Goal: Task Accomplishment & Management: Manage account settings

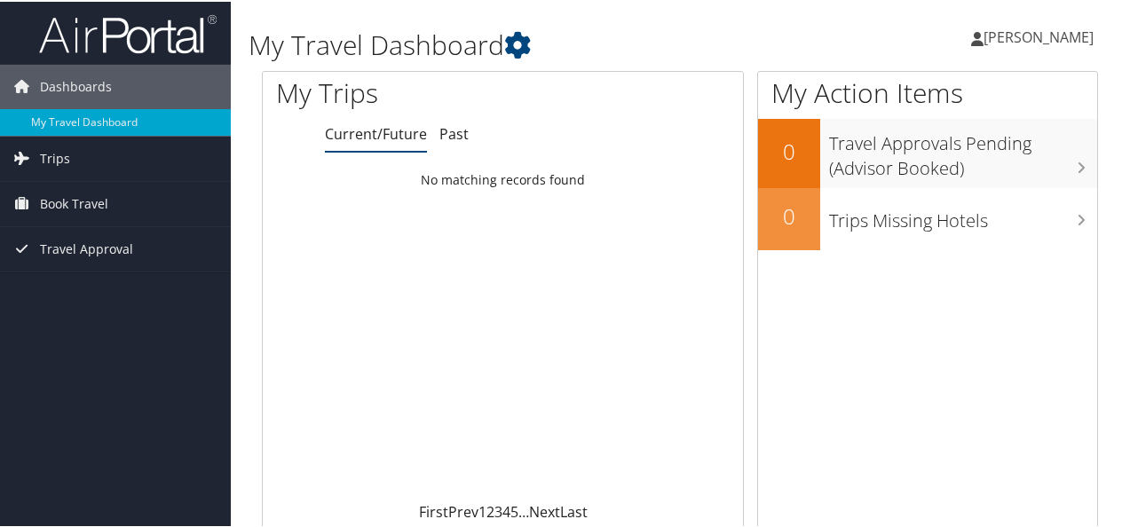
click at [1038, 41] on span "[PERSON_NAME]" at bounding box center [1038, 36] width 110 height 20
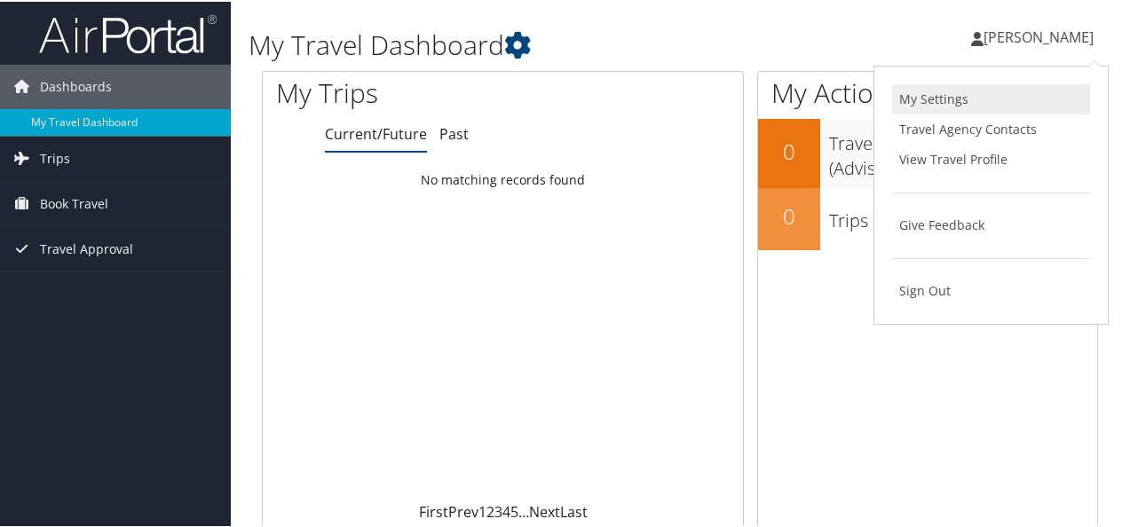
click at [933, 99] on link "My Settings" at bounding box center [991, 98] width 198 height 30
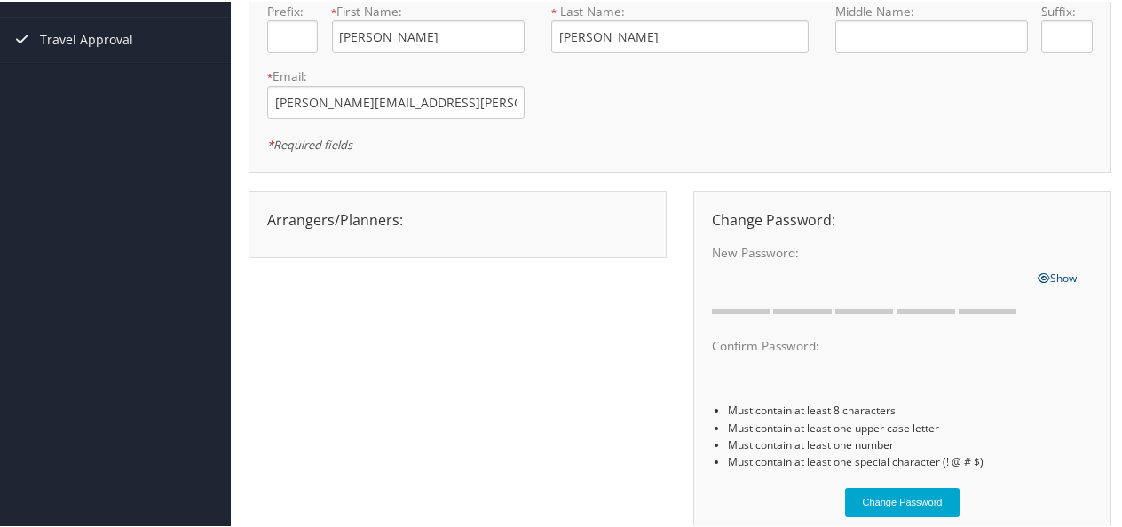
scroll to position [266, 0]
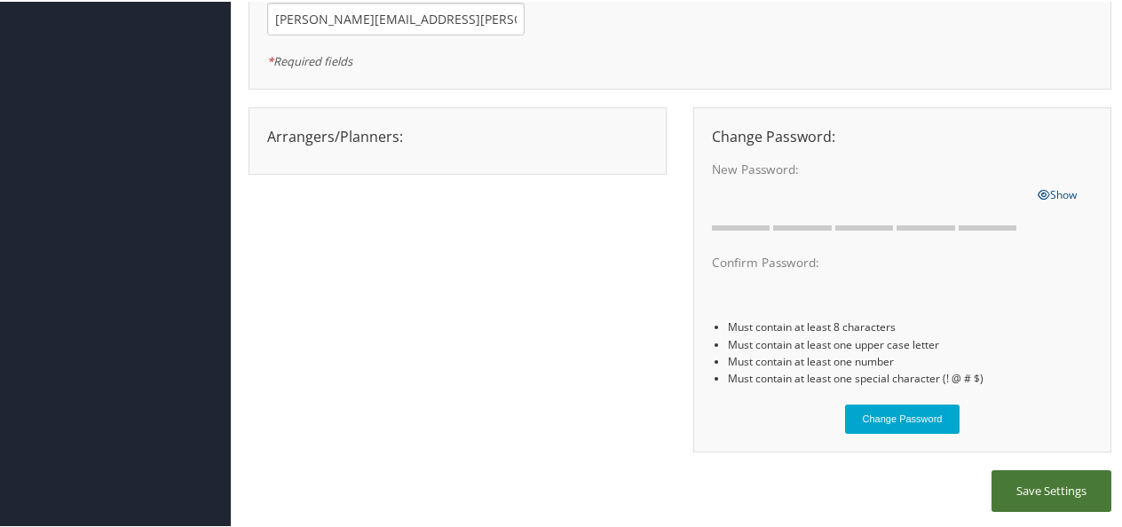
click at [1053, 486] on button "Save Settings" at bounding box center [1051, 490] width 120 height 42
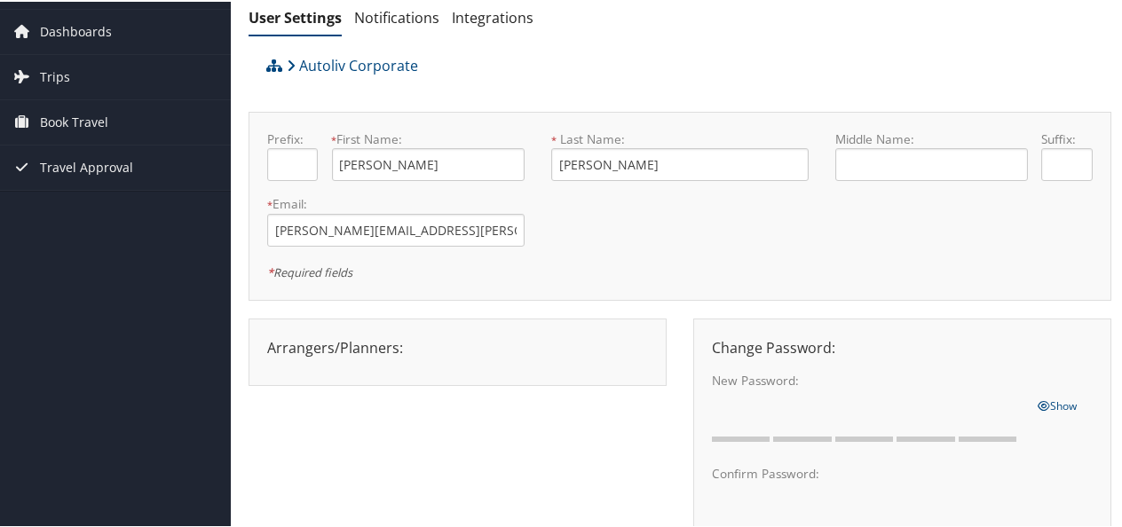
scroll to position [0, 0]
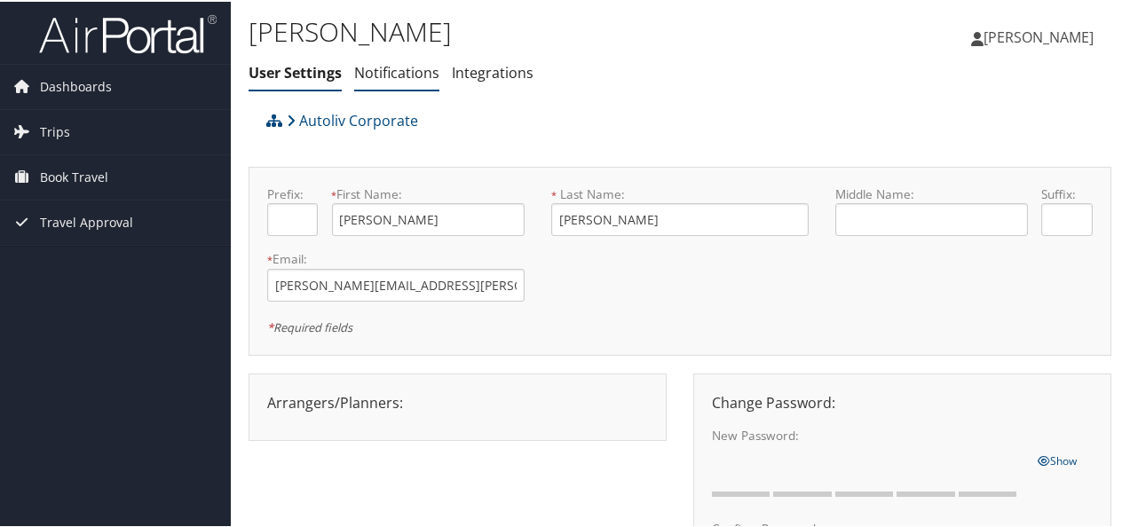
click at [402, 70] on link "Notifications" at bounding box center [396, 71] width 85 height 20
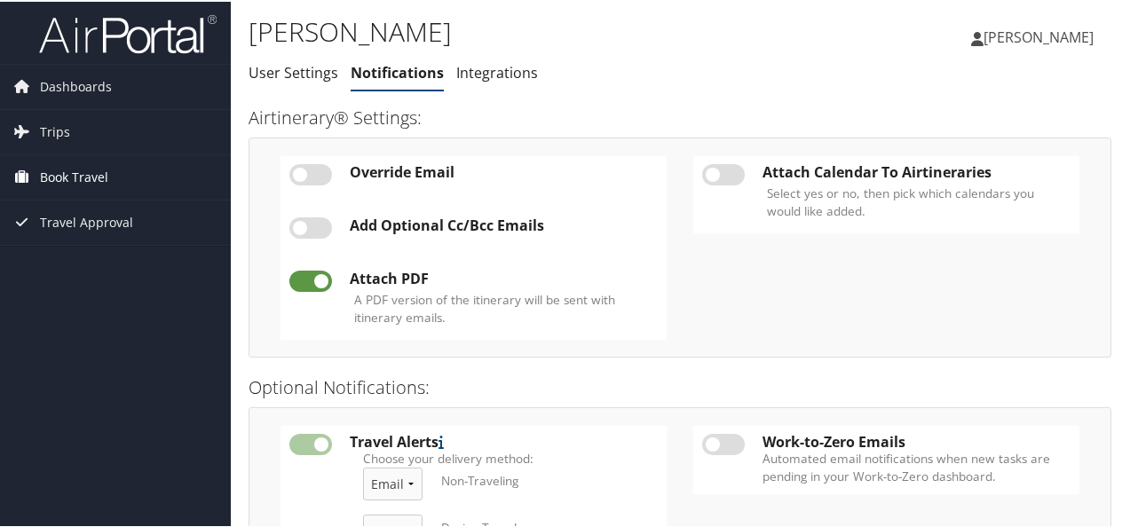
click at [80, 178] on span "Book Travel" at bounding box center [74, 176] width 68 height 44
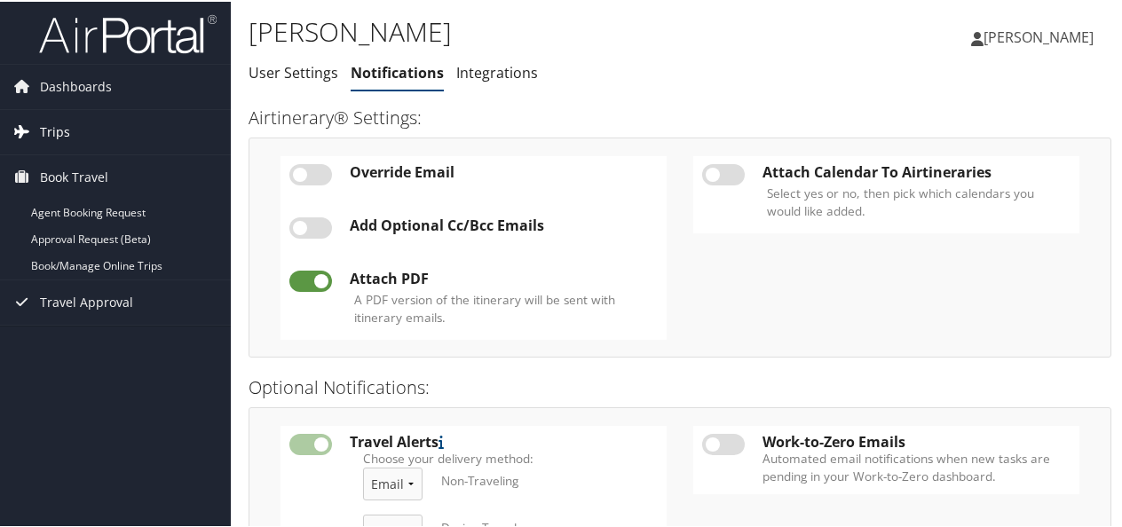
click at [62, 122] on span "Trips" at bounding box center [55, 130] width 30 height 44
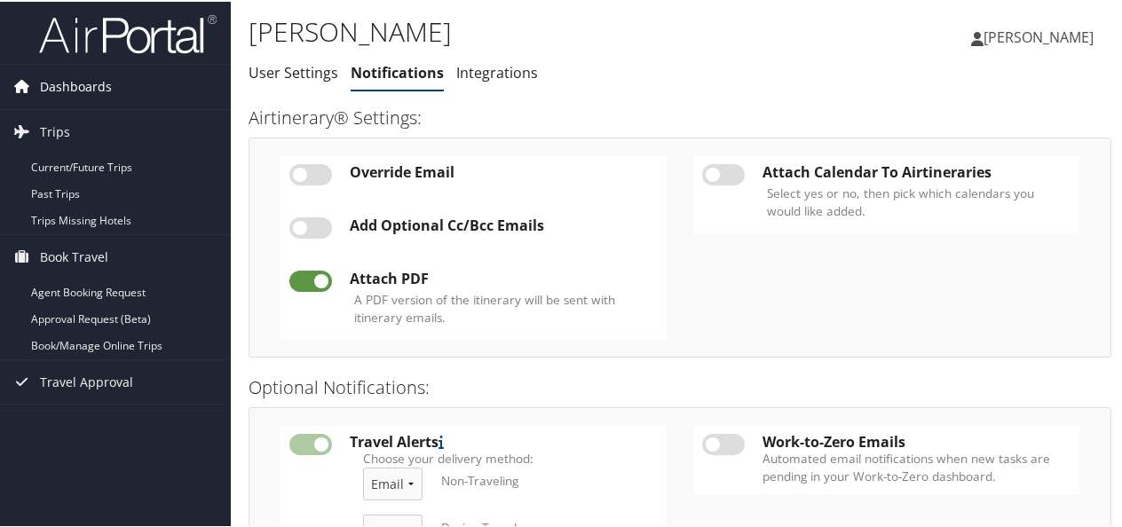
click at [99, 91] on span "Dashboards" at bounding box center [76, 85] width 72 height 44
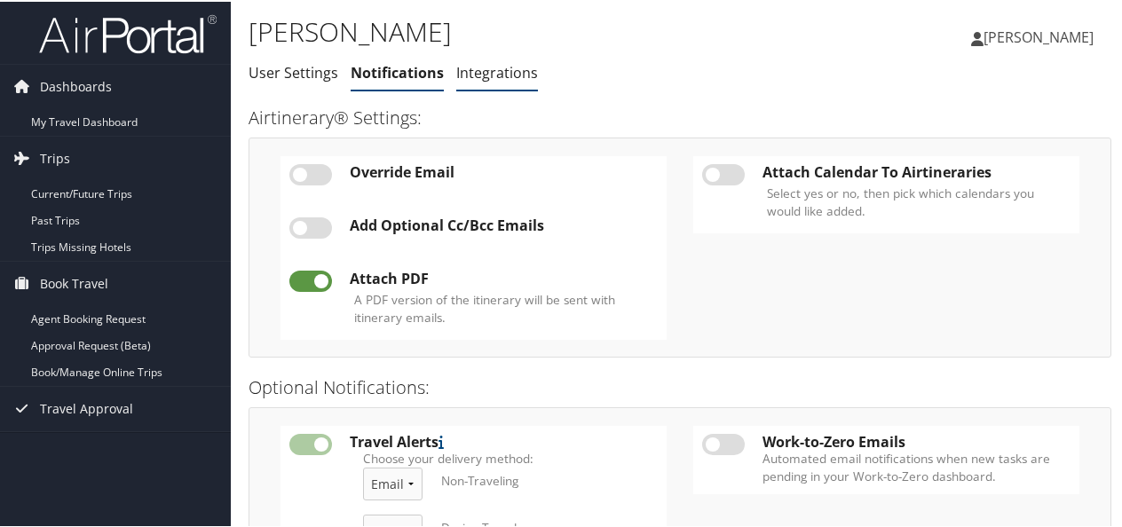
click at [488, 71] on link "Integrations" at bounding box center [497, 71] width 82 height 20
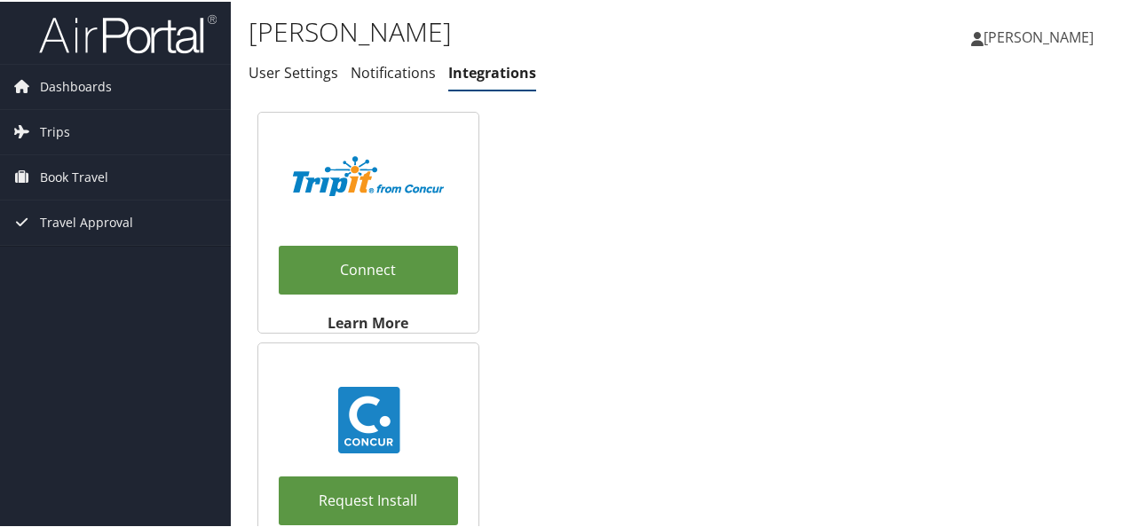
click at [519, 209] on div "Connect Learn More Request Install Learn More" at bounding box center [680, 336] width 863 height 470
click at [74, 85] on span "Dashboards" at bounding box center [76, 85] width 72 height 44
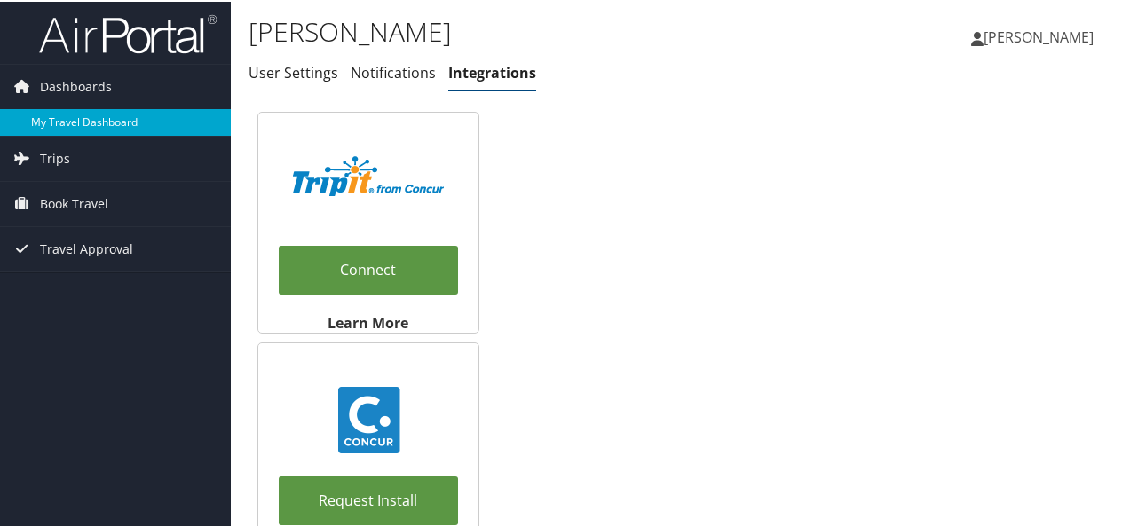
click at [87, 116] on link "My Travel Dashboard" at bounding box center [115, 120] width 231 height 27
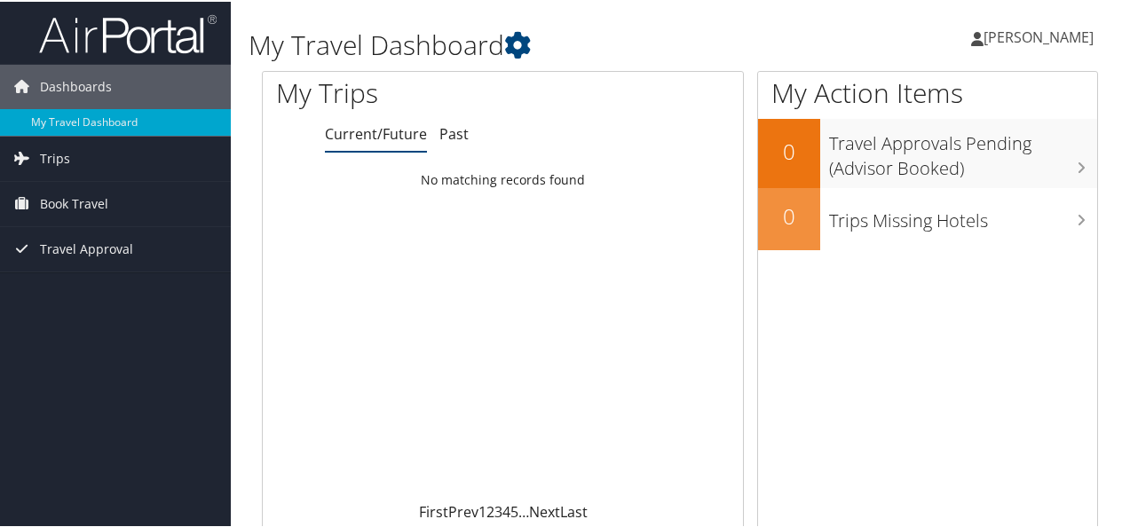
click at [983, 34] on span "[PERSON_NAME]" at bounding box center [1038, 36] width 110 height 20
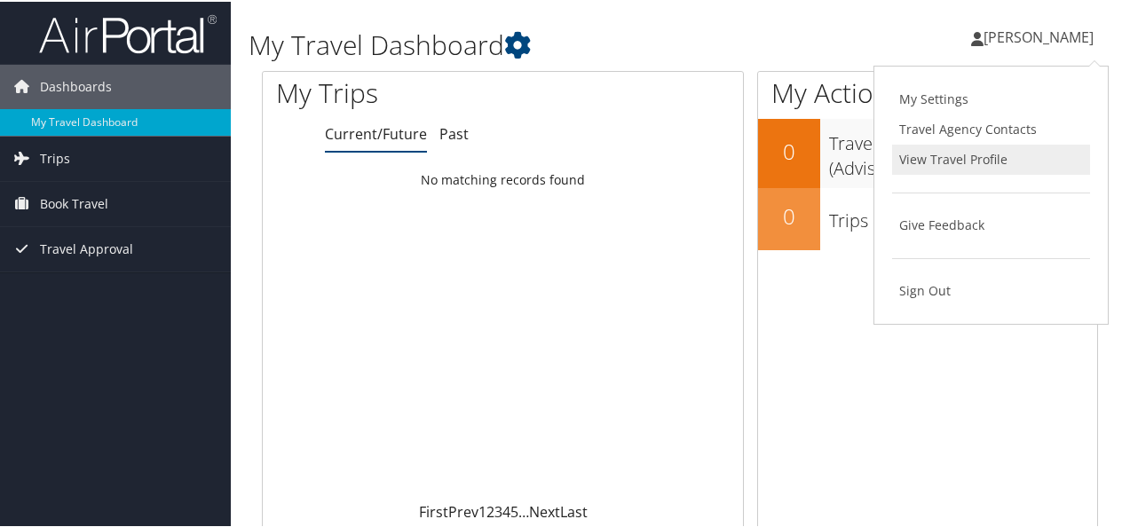
click at [975, 152] on link "View Travel Profile" at bounding box center [991, 158] width 198 height 30
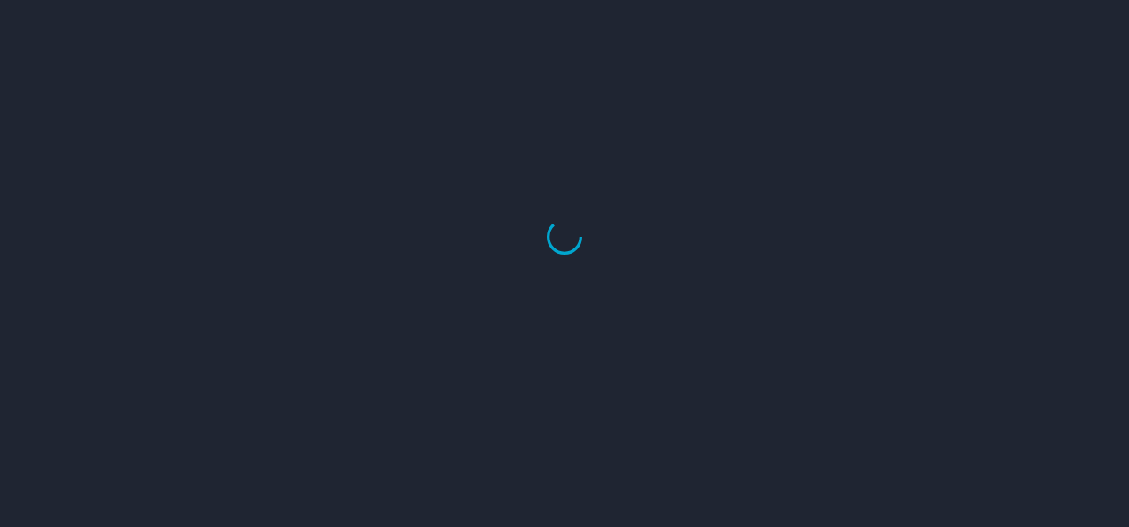
select select "US"
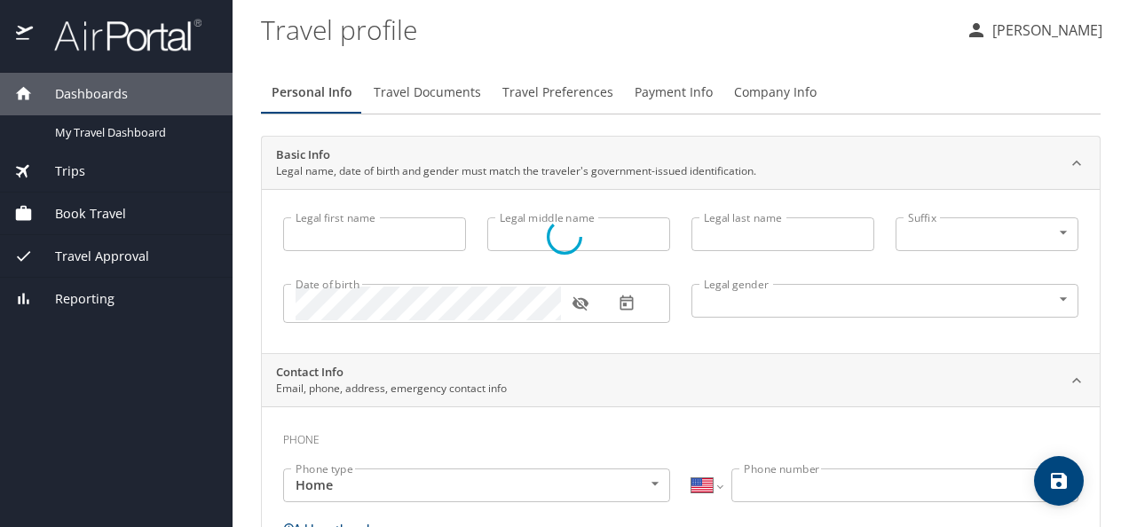
type input "[PERSON_NAME]"
type input "[DEMOGRAPHIC_DATA]"
select select "MX"
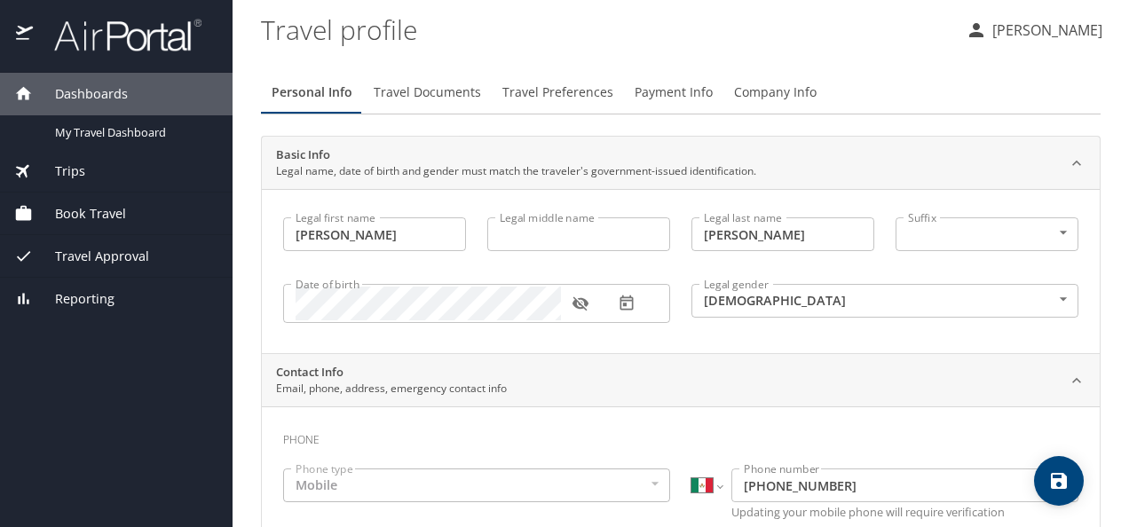
click at [441, 91] on span "Travel Documents" at bounding box center [427, 93] width 107 height 22
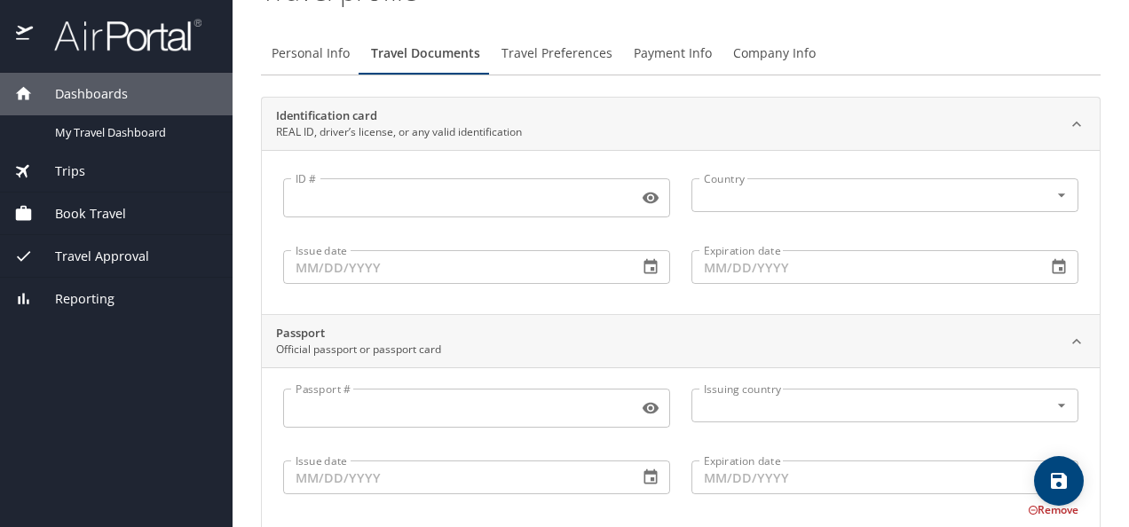
scroll to position [37, 0]
click at [546, 59] on span "Travel Preferences" at bounding box center [556, 55] width 111 height 22
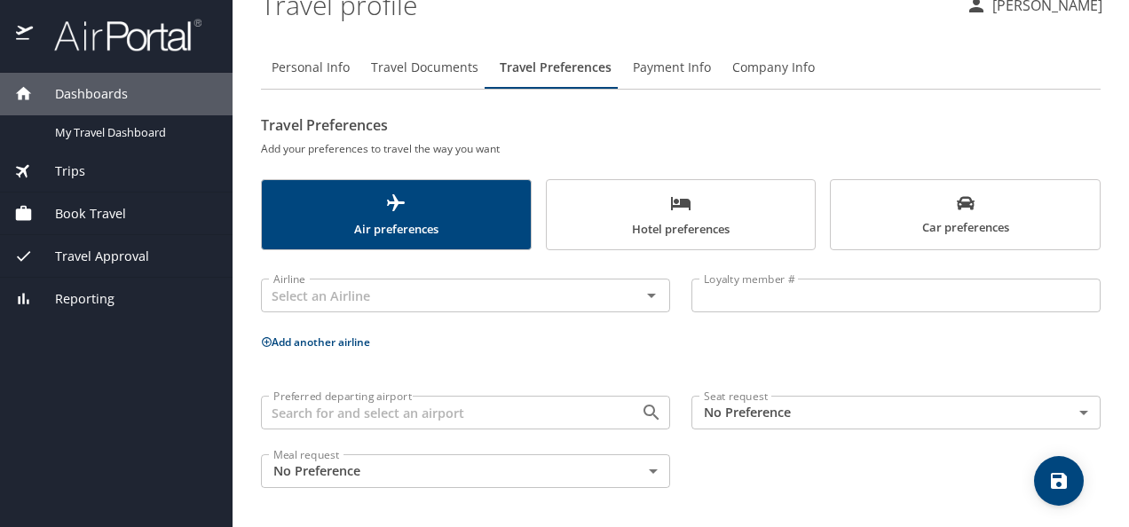
scroll to position [23, 0]
click at [651, 64] on span "Payment Info" at bounding box center [672, 70] width 78 height 22
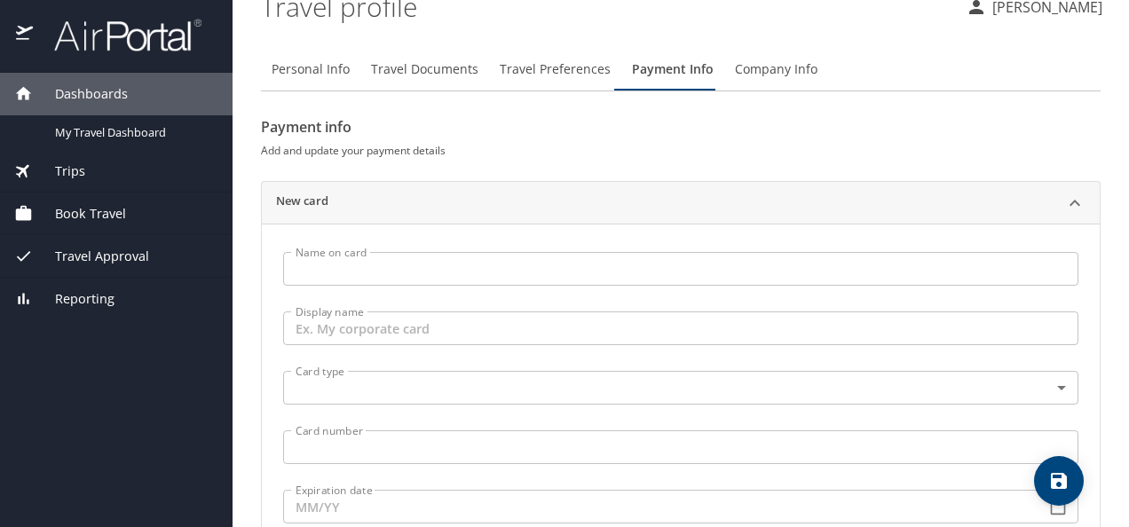
click at [422, 264] on input "Name on card" at bounding box center [680, 269] width 795 height 34
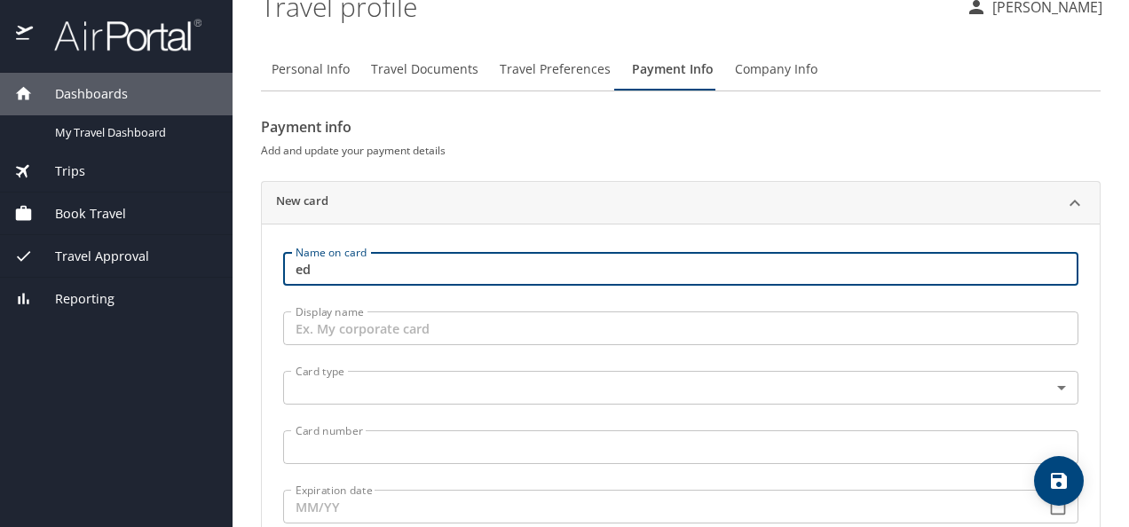
type input "e"
type input "R"
type input "[PERSON_NAME]"
click at [365, 327] on input "Display name" at bounding box center [680, 329] width 795 height 34
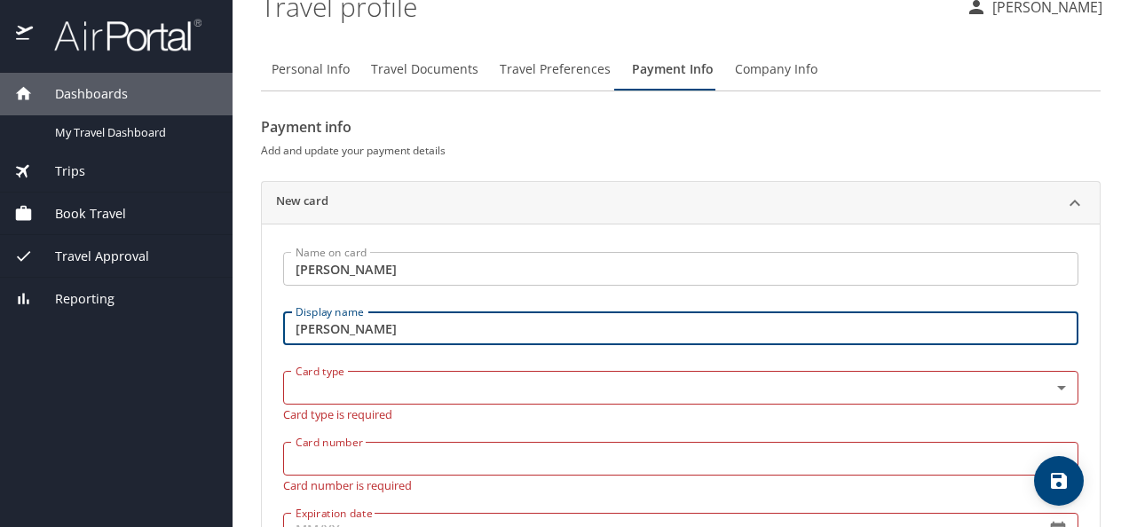
type input "Edgar Larenas"
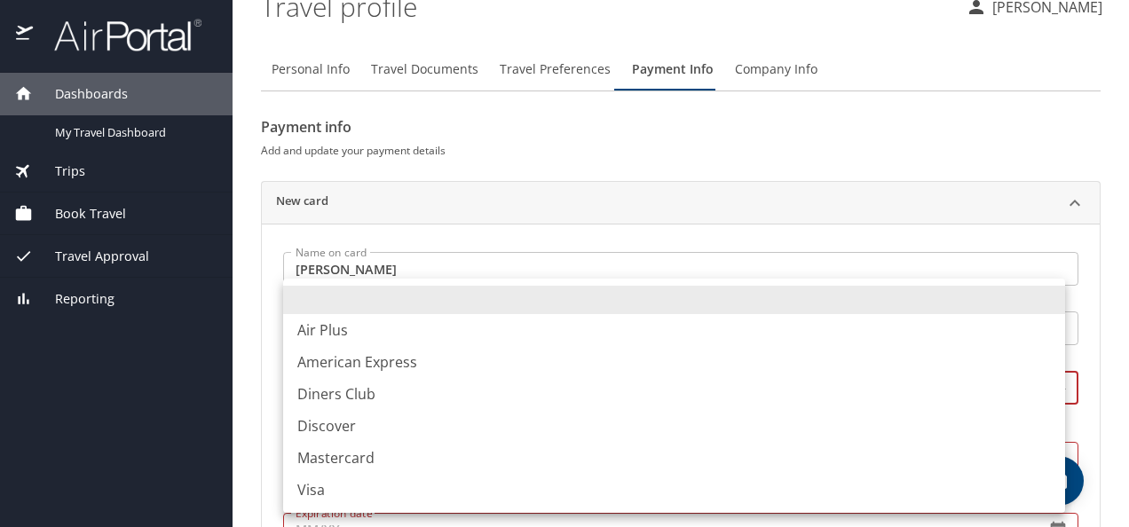
click at [353, 388] on body "Dashboards My Travel Dashboard Trips Current / Future Trips Past Trips Trips Mi…" at bounding box center [564, 263] width 1129 height 527
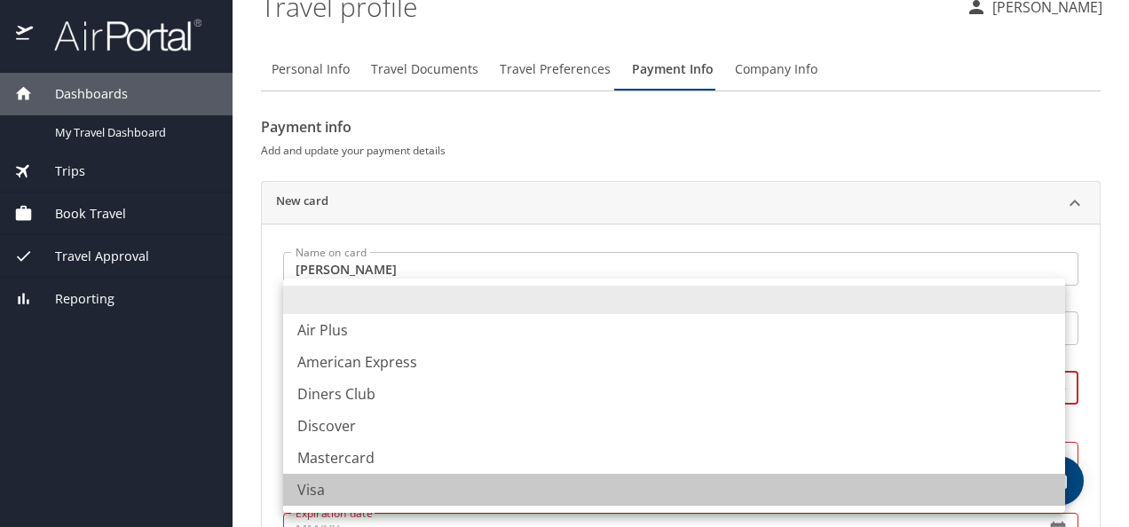
click at [328, 488] on li "Visa" at bounding box center [674, 490] width 782 height 32
type input "VI"
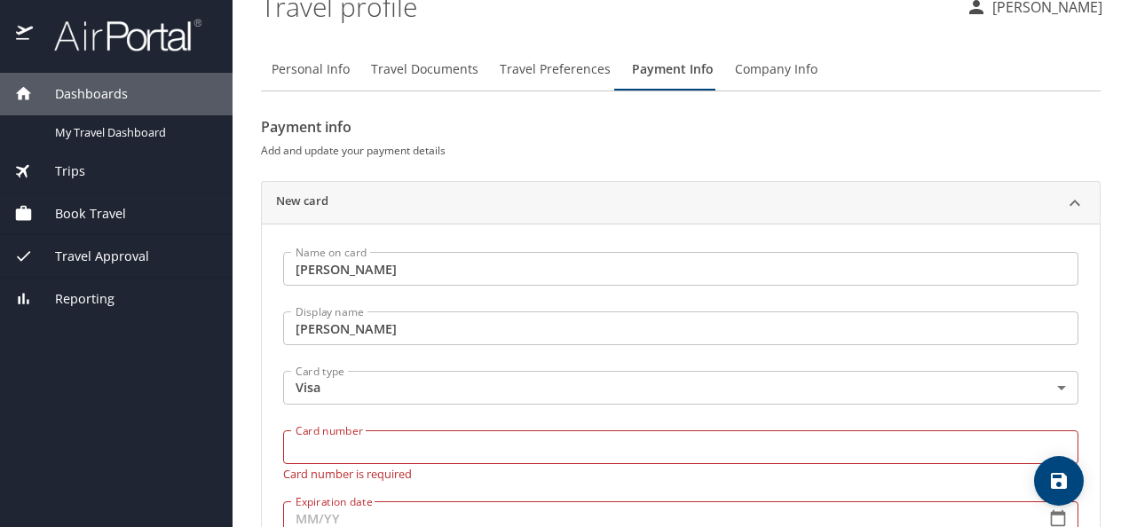
click at [459, 431] on div "Card number Card number Card number is required" at bounding box center [680, 455] width 817 height 71
click at [459, 431] on input "Card number" at bounding box center [680, 447] width 795 height 34
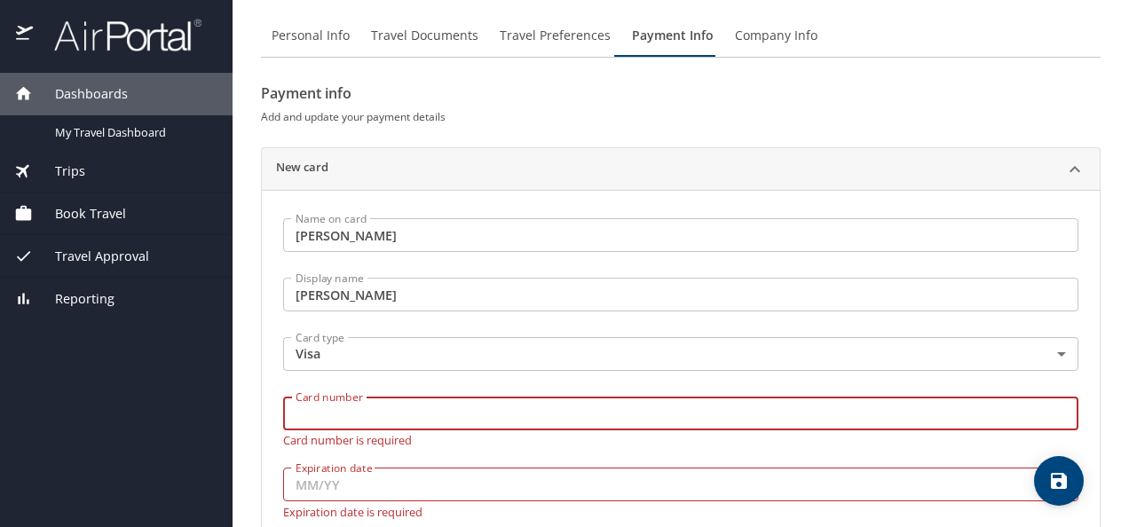
click at [469, 407] on input "Card number" at bounding box center [680, 414] width 795 height 34
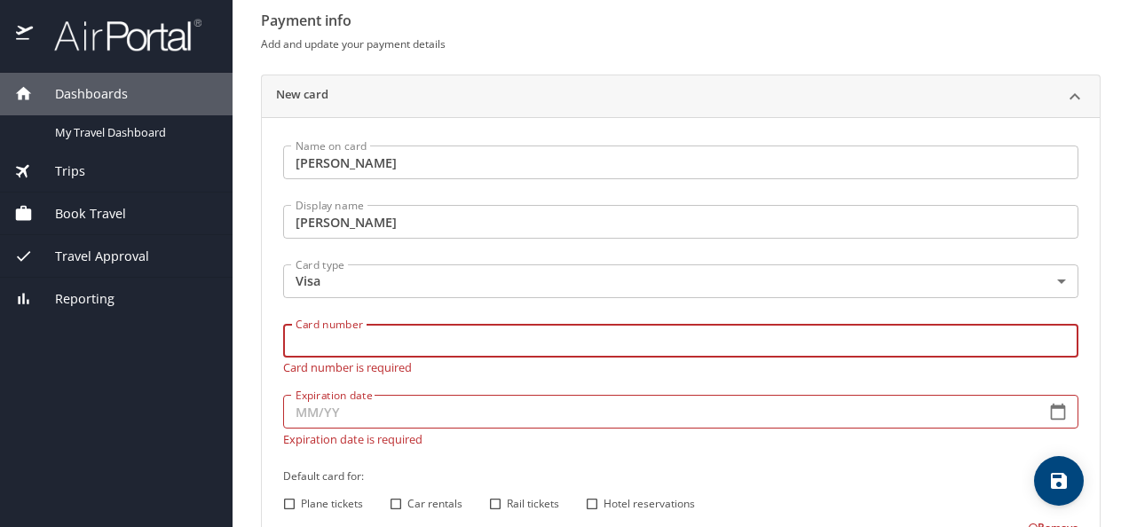
click at [473, 389] on div "Expiration date Expiration date Expiration date is required" at bounding box center [680, 417] width 795 height 58
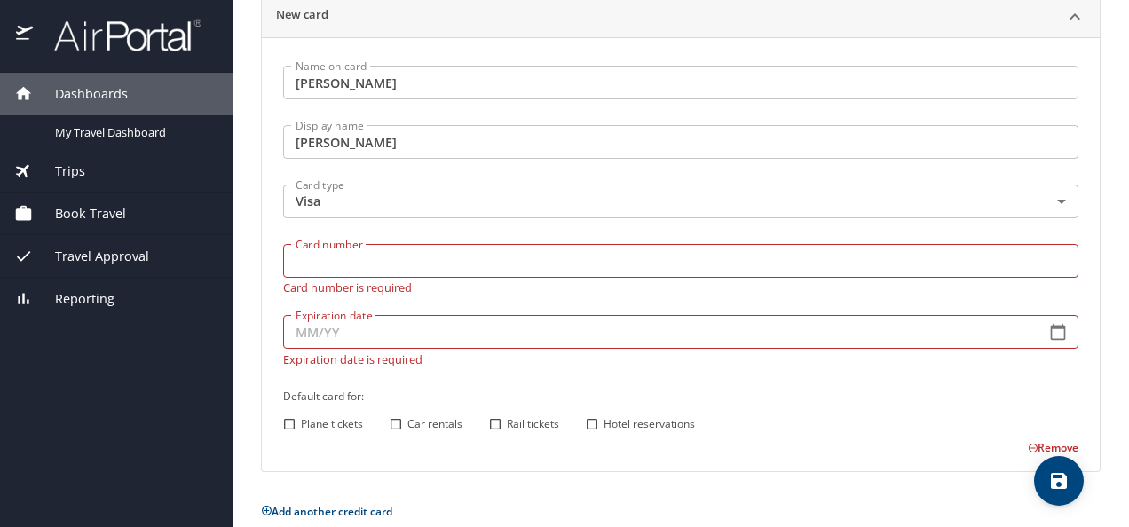
scroll to position [218, 0]
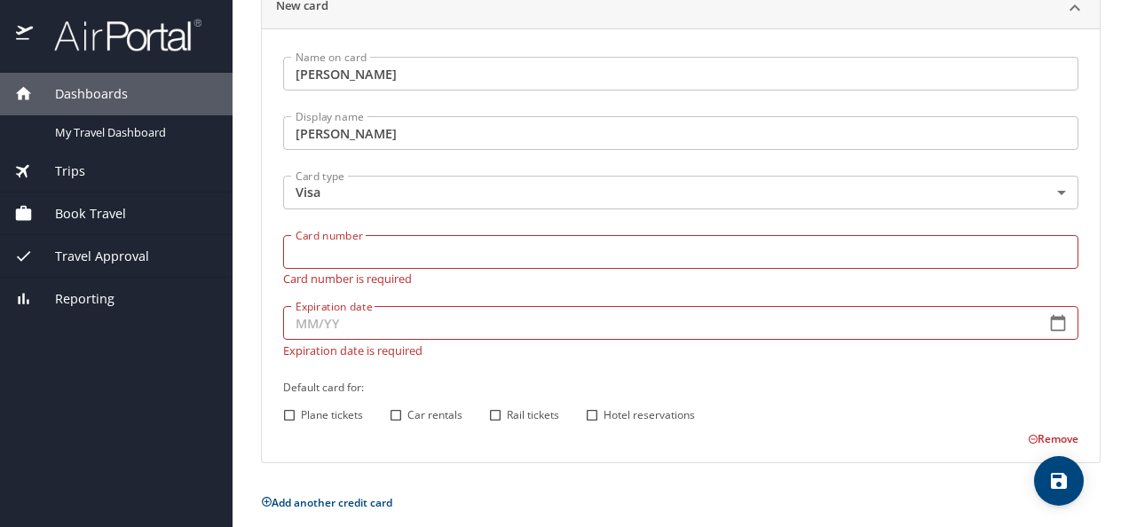
click at [346, 249] on input "Card number" at bounding box center [680, 252] width 795 height 34
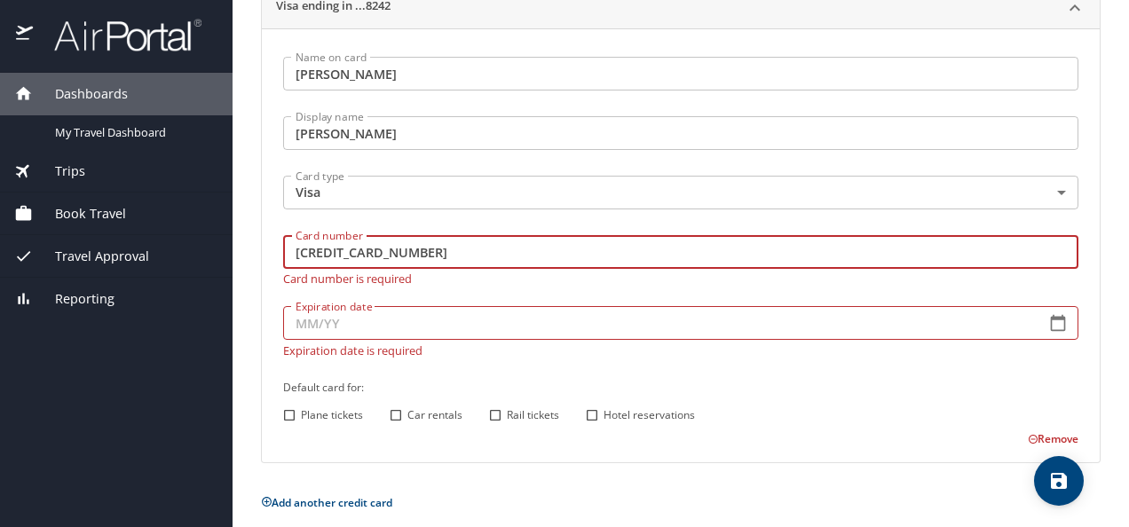
type input "4808017016298242"
click at [326, 330] on div "Expiration date Expiration date Expiration date is required" at bounding box center [680, 328] width 795 height 58
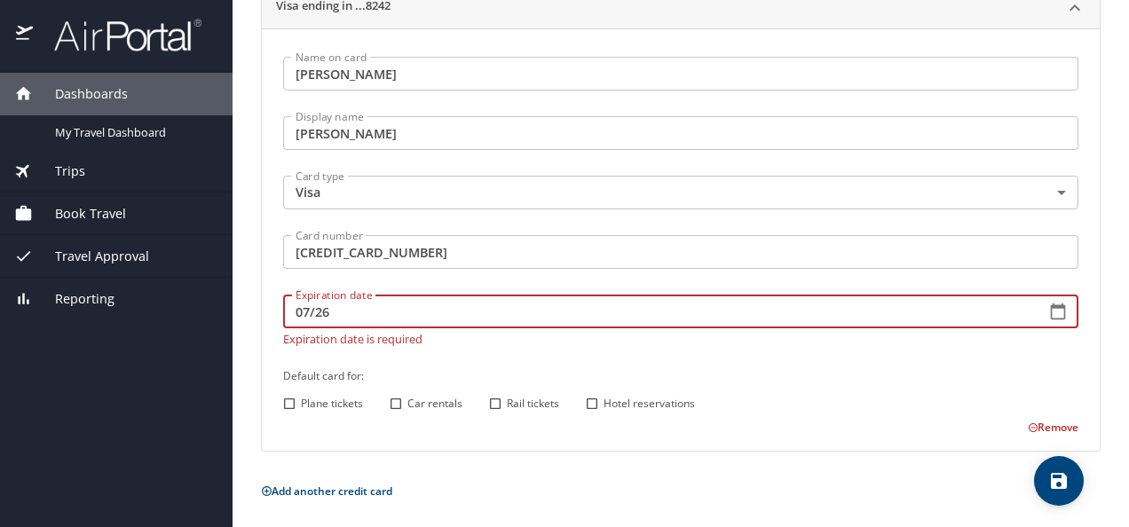
type input "07/26"
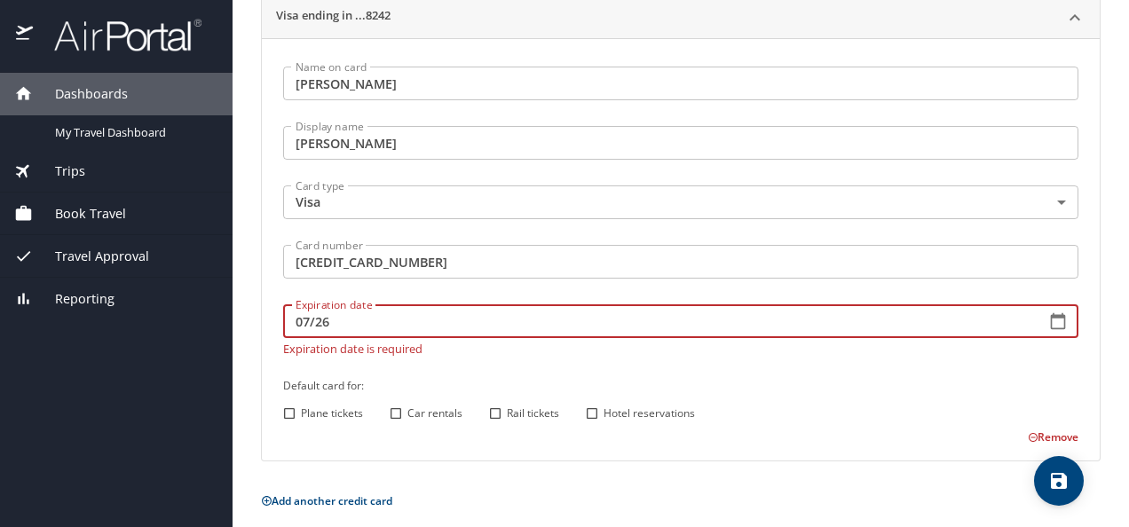
click at [449, 383] on div "Default card for: Plane tickets Car rentals Rail tickets Hotel reservations" at bounding box center [680, 401] width 817 height 70
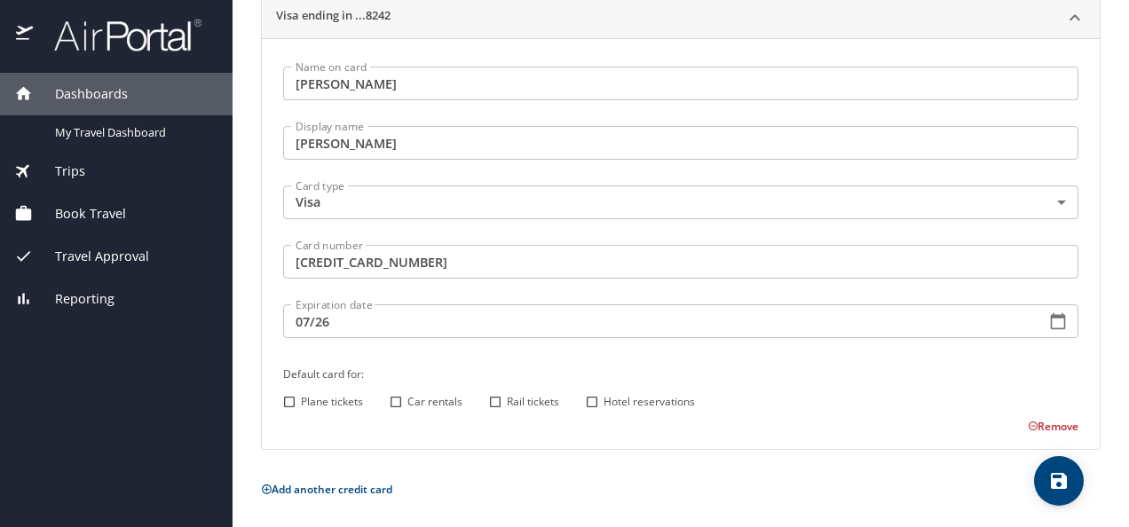
click at [291, 407] on input "Plane tickets" at bounding box center [289, 402] width 23 height 23
checkbox input "true"
click at [389, 400] on input "Car rentals" at bounding box center [395, 404] width 23 height 23
checkbox input "true"
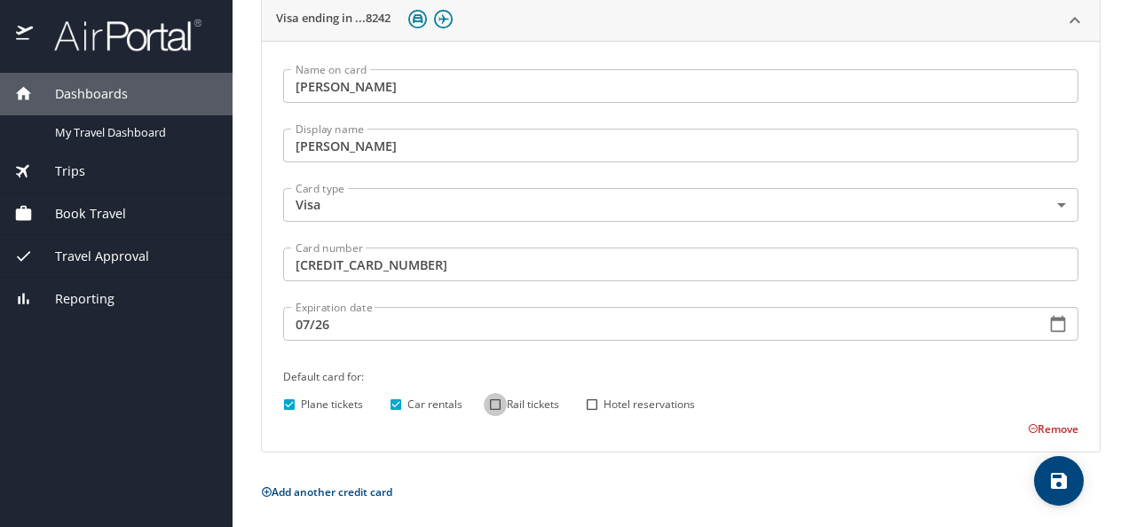
click at [492, 407] on input "Rail tickets" at bounding box center [495, 404] width 23 height 23
checkbox input "true"
click at [593, 407] on input "Hotel reservations" at bounding box center [591, 404] width 23 height 23
checkbox input "true"
click at [499, 407] on input "Rail tickets" at bounding box center [495, 404] width 23 height 23
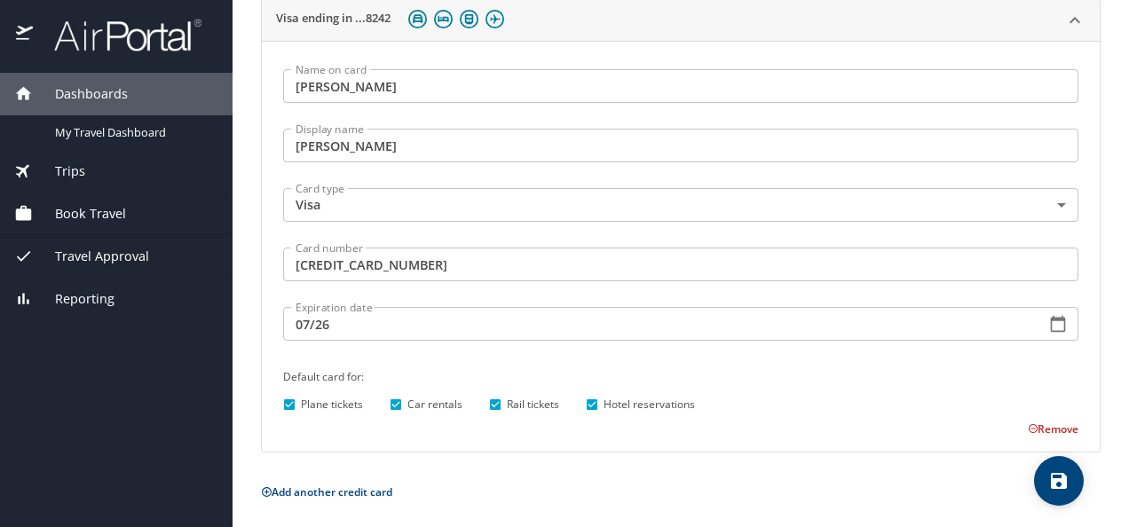
checkbox input "false"
click at [288, 408] on input "Plane tickets" at bounding box center [289, 404] width 23 height 23
checkbox input "false"
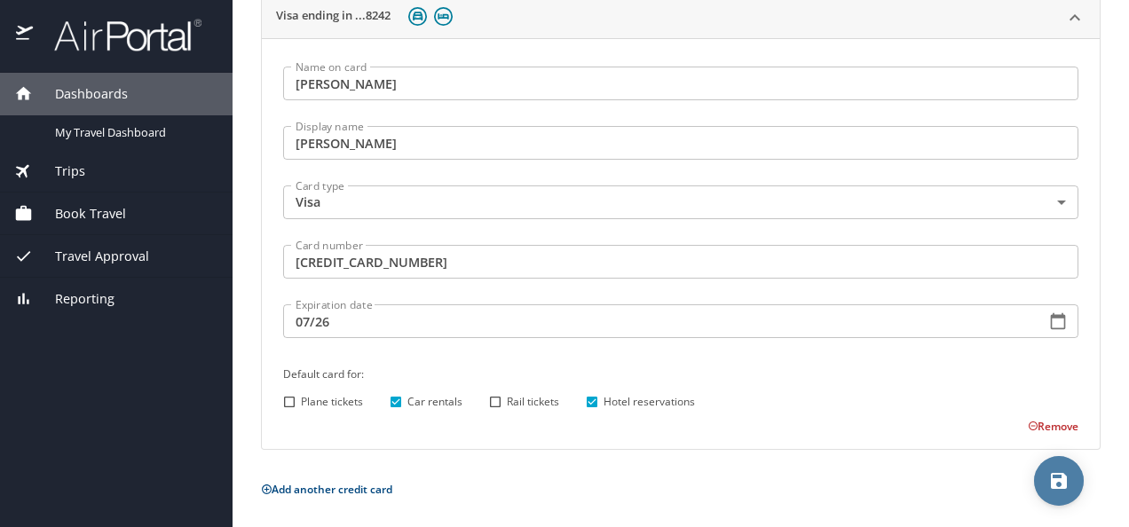
click at [1057, 483] on icon "save" at bounding box center [1058, 480] width 21 height 21
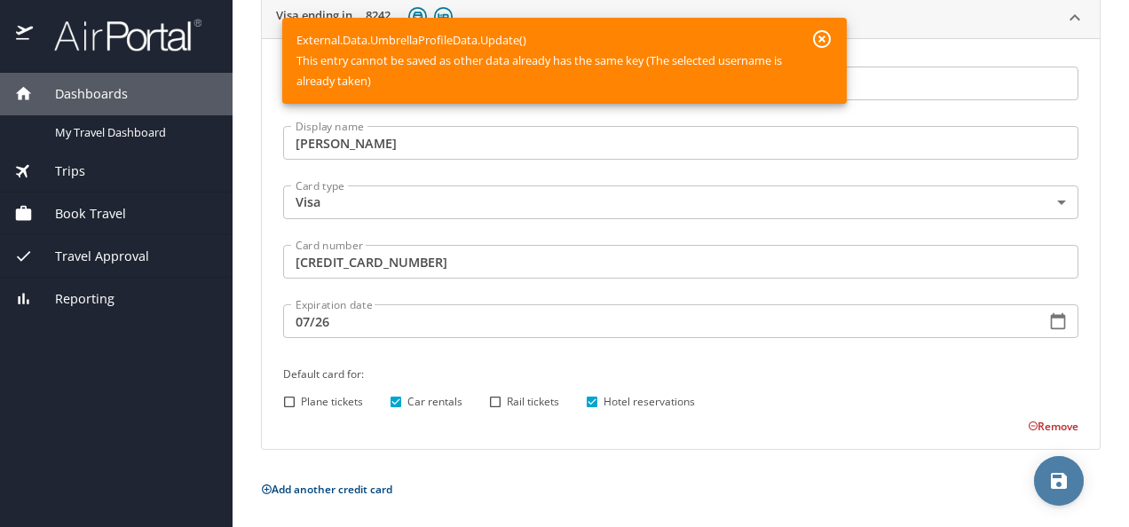
click at [1048, 478] on icon "save" at bounding box center [1058, 480] width 21 height 21
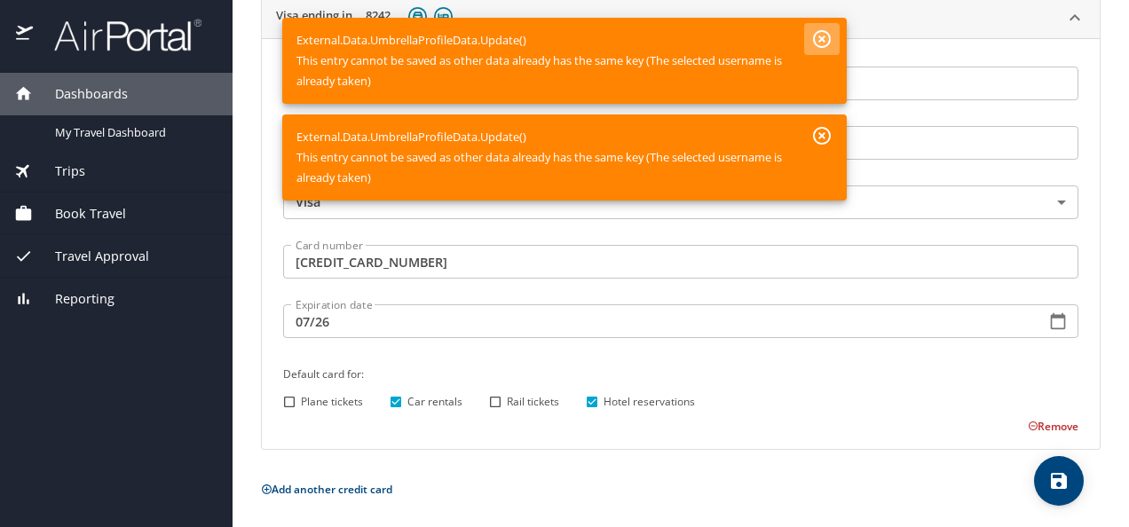
click at [821, 40] on icon "button" at bounding box center [822, 39] width 18 height 18
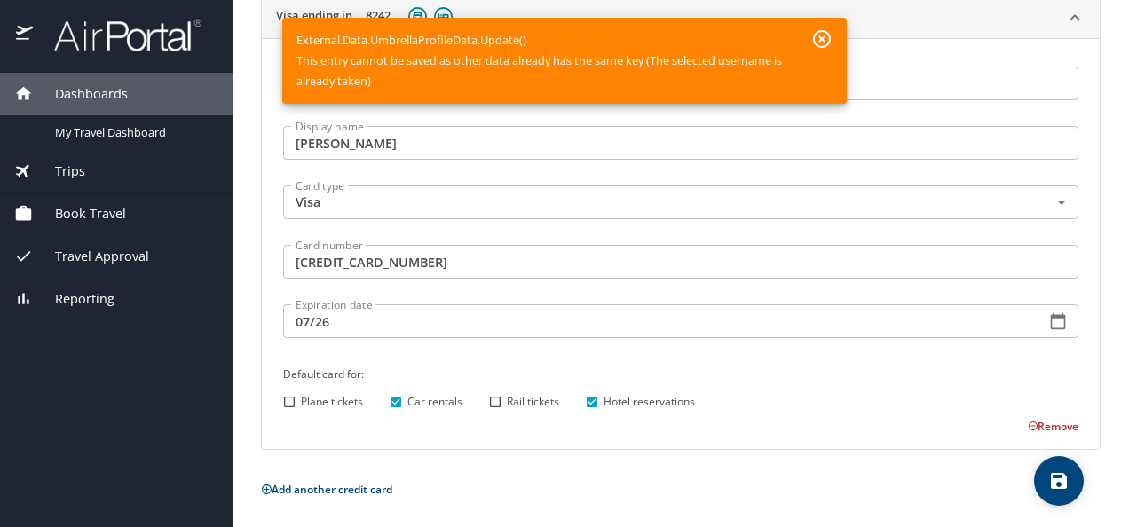
click at [821, 40] on icon "button" at bounding box center [822, 39] width 18 height 18
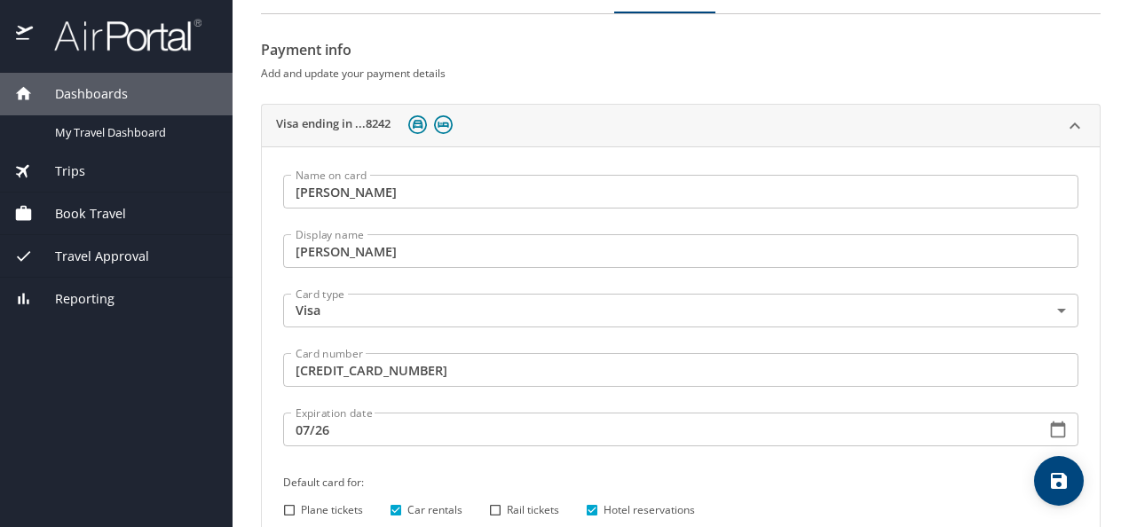
scroll to position [0, 0]
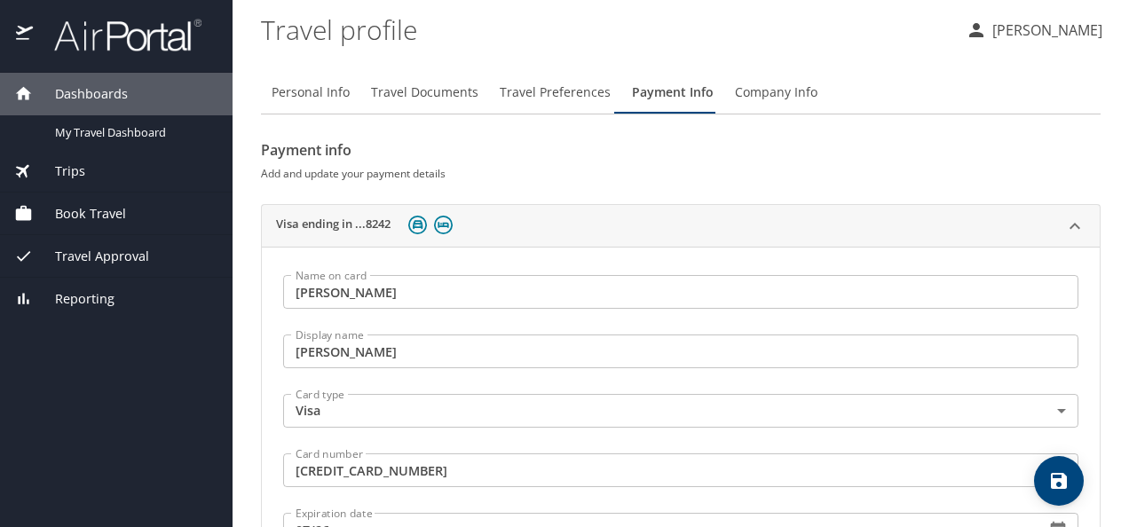
click at [391, 94] on span "Travel Documents" at bounding box center [424, 93] width 107 height 22
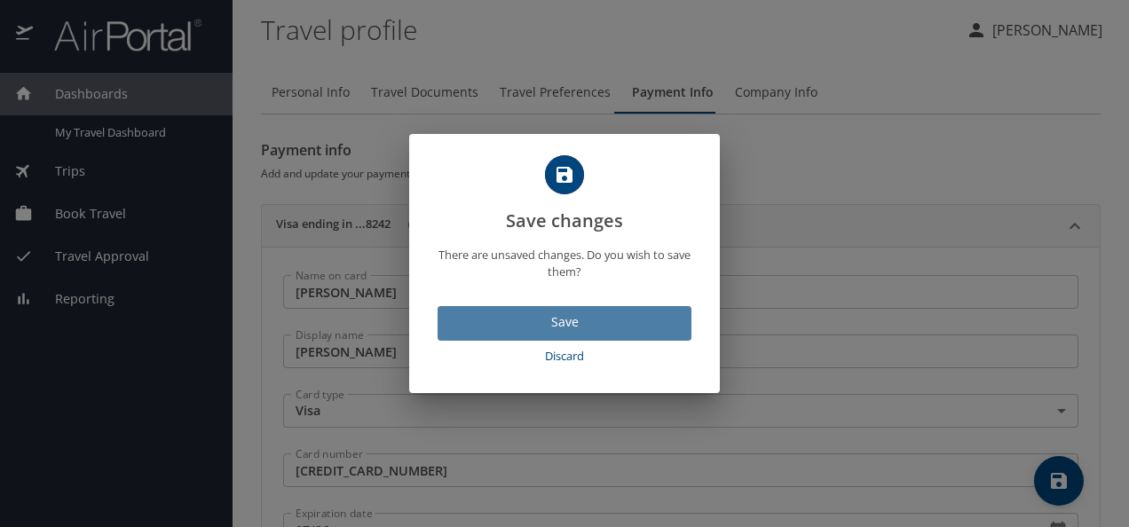
click at [547, 321] on span "Save" at bounding box center [564, 323] width 225 height 22
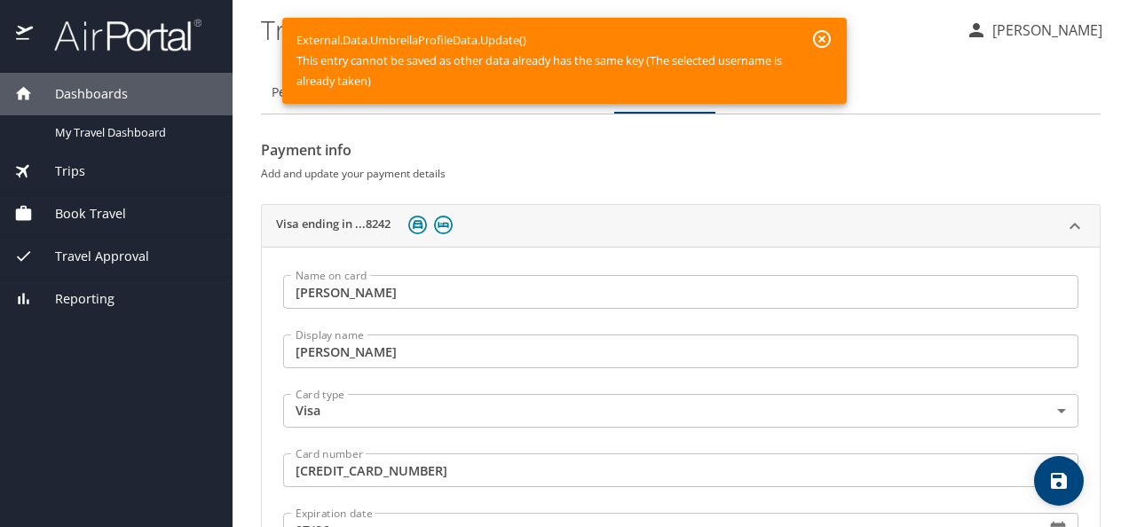
click at [824, 38] on icon "button" at bounding box center [822, 39] width 18 height 18
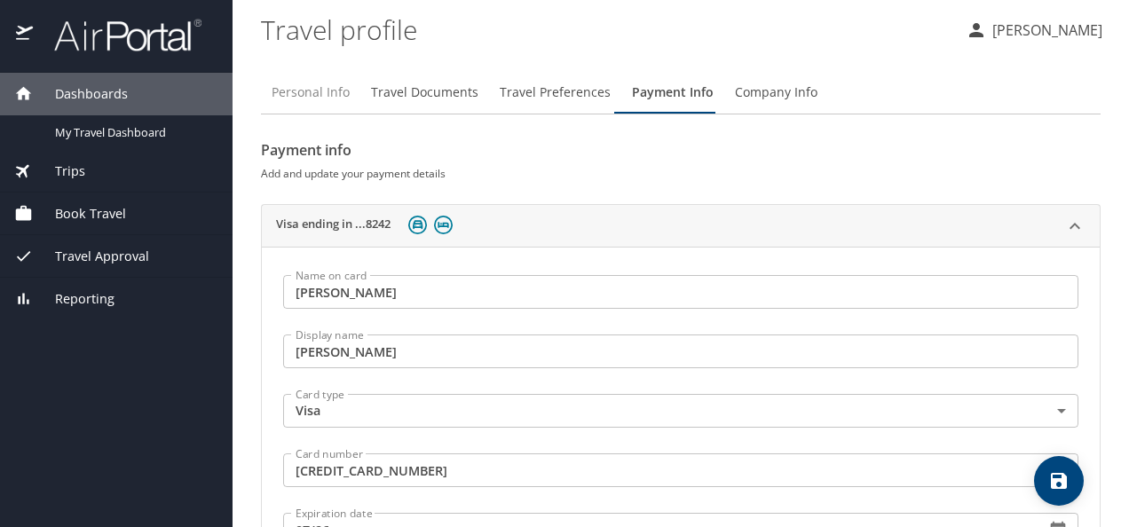
click at [312, 100] on span "Personal Info" at bounding box center [311, 93] width 78 height 22
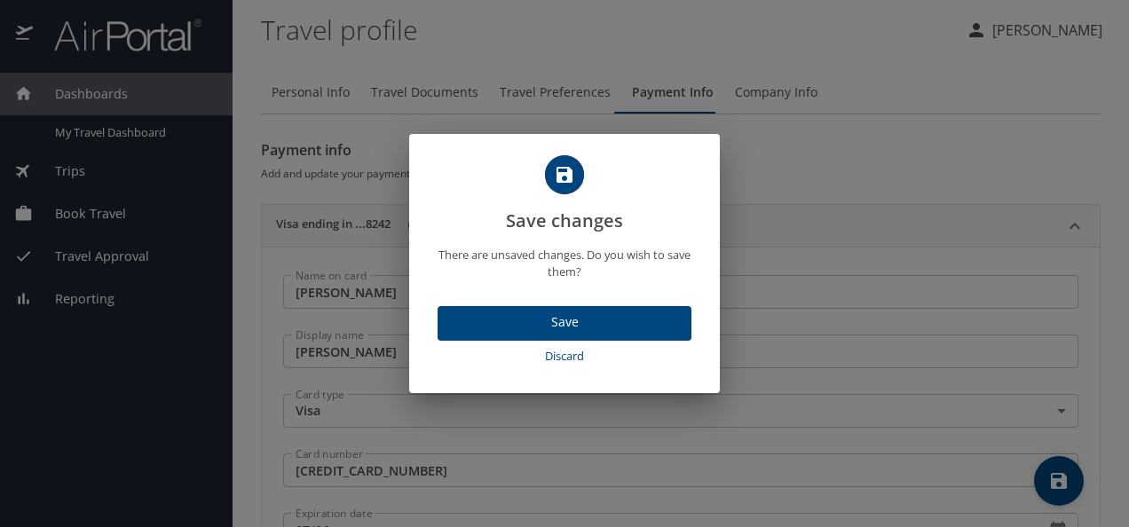
click at [533, 326] on span "Save" at bounding box center [564, 323] width 225 height 22
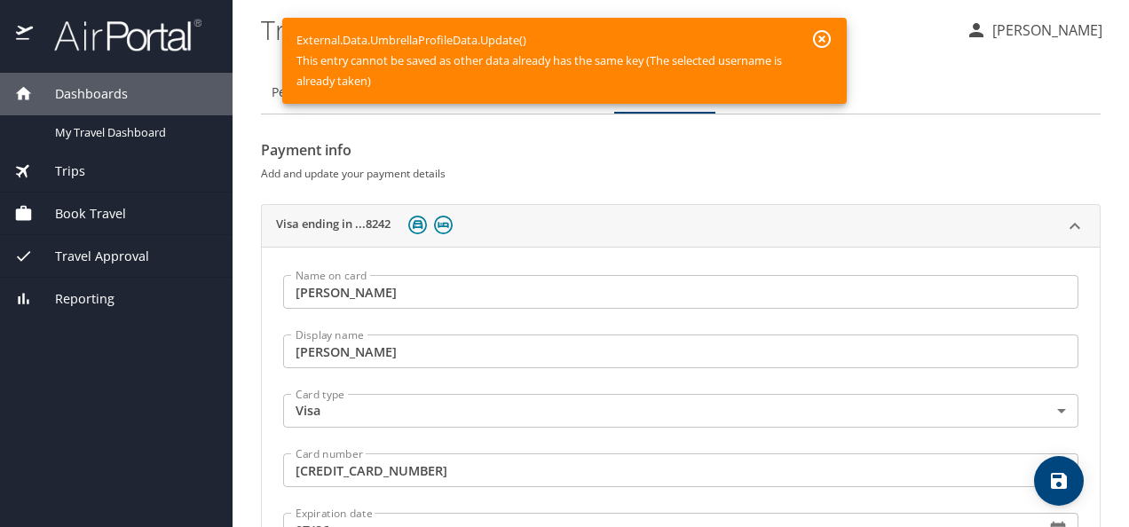
click at [817, 36] on icon "button" at bounding box center [821, 38] width 21 height 21
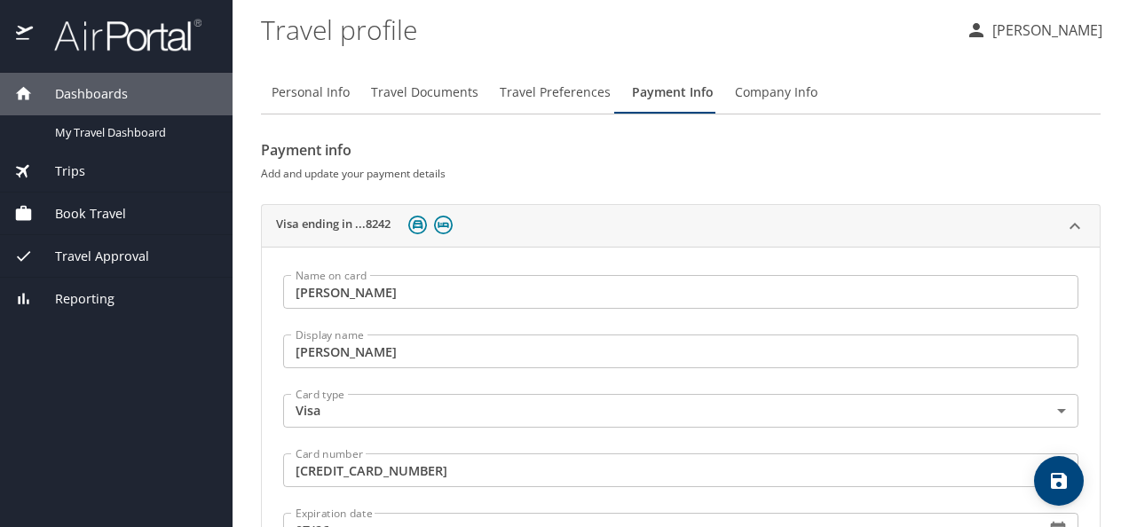
click at [558, 96] on span "Travel Preferences" at bounding box center [555, 93] width 111 height 22
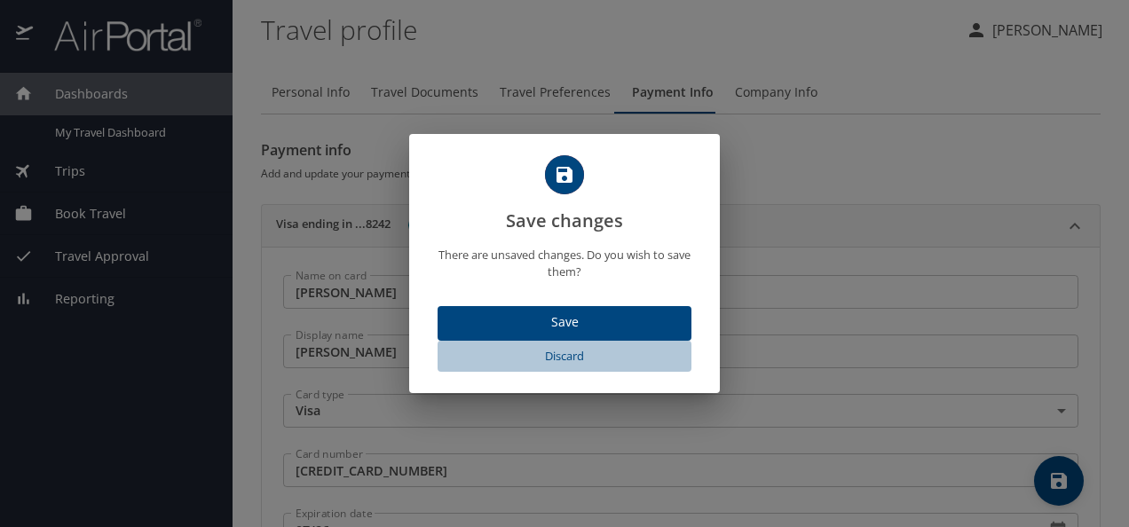
click at [561, 352] on span "Discard" at bounding box center [565, 356] width 240 height 20
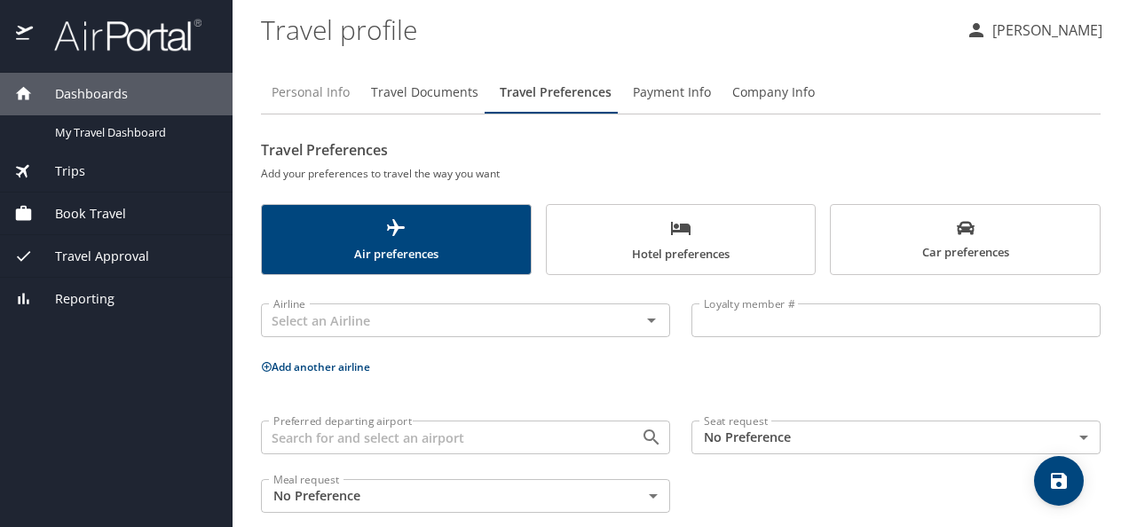
click at [315, 96] on span "Personal Info" at bounding box center [311, 93] width 78 height 22
select select "MX"
select select "US"
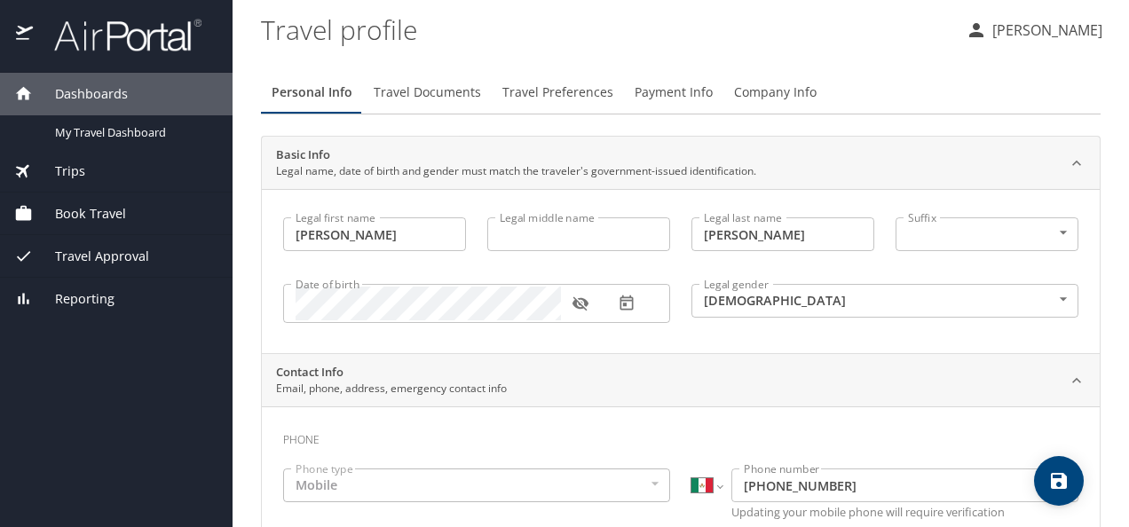
click at [315, 96] on span "Personal Info" at bounding box center [312, 93] width 81 height 22
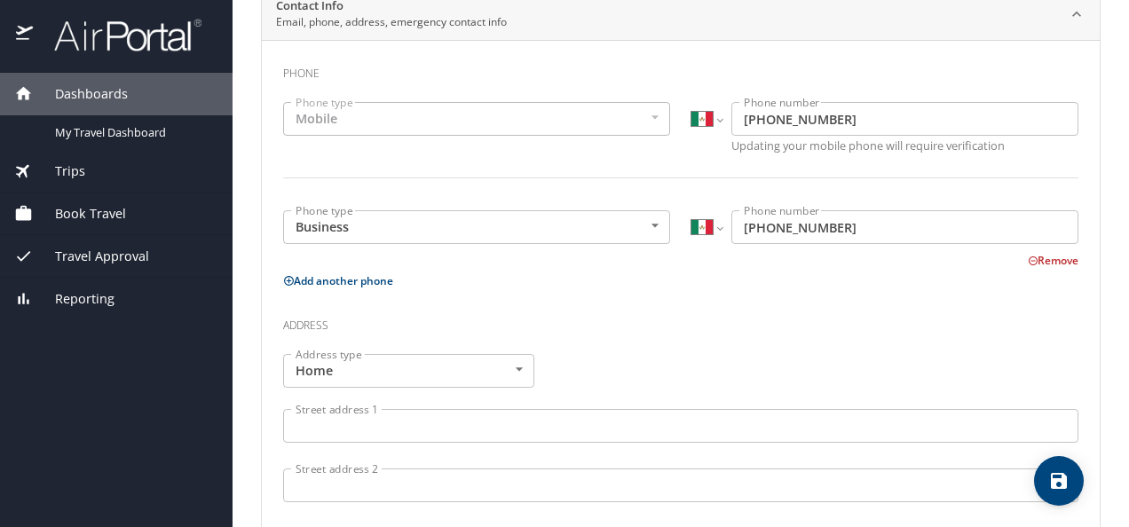
scroll to position [367, 0]
